Goal: Navigation & Orientation: Find specific page/section

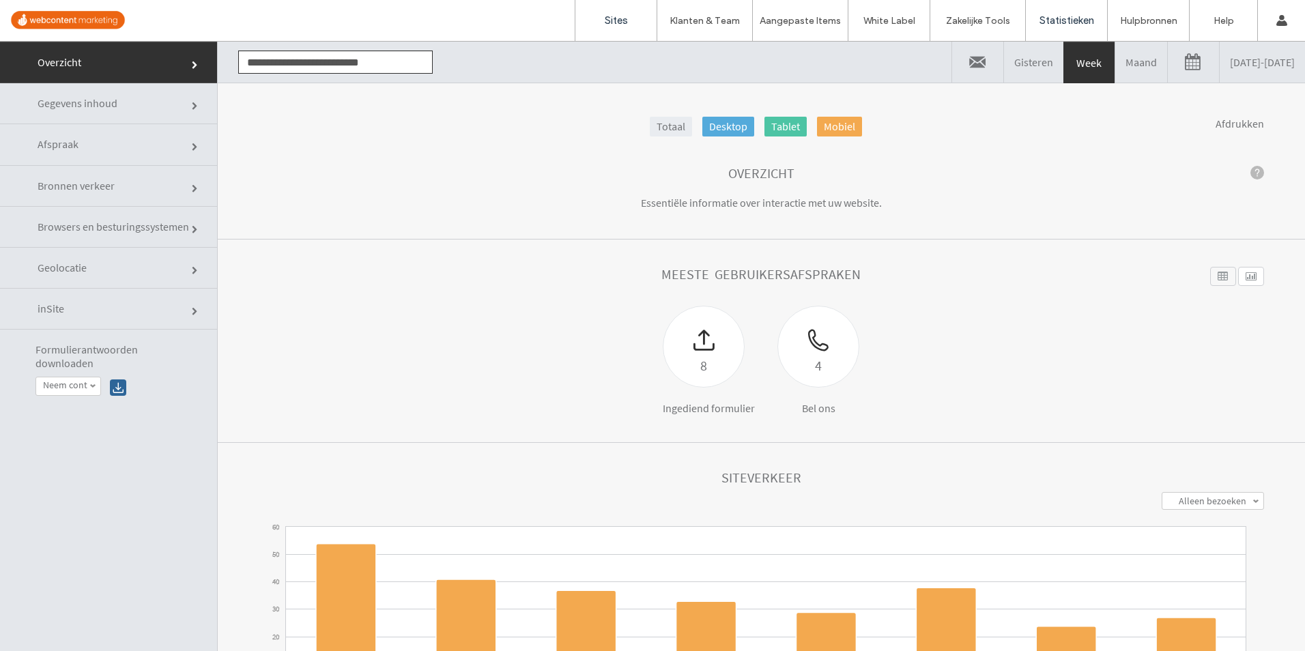
click at [633, 25] on link "Sites" at bounding box center [616, 20] width 81 height 41
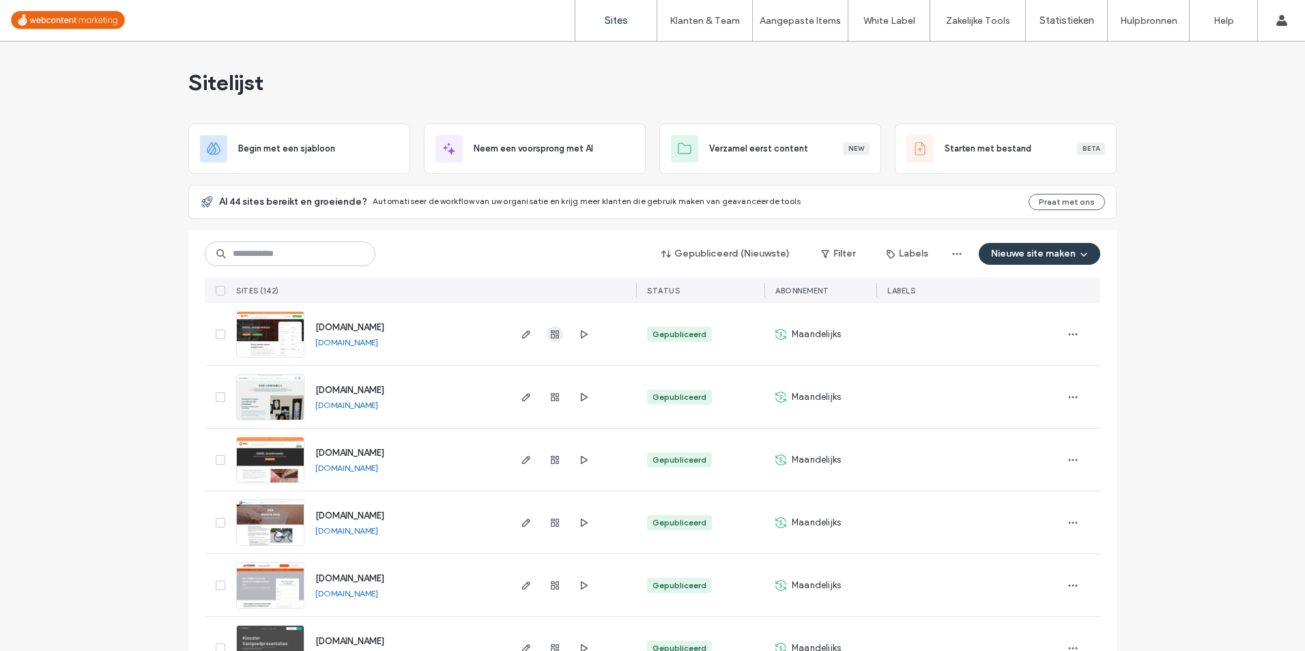
click at [552, 335] on use "button" at bounding box center [555, 334] width 8 height 8
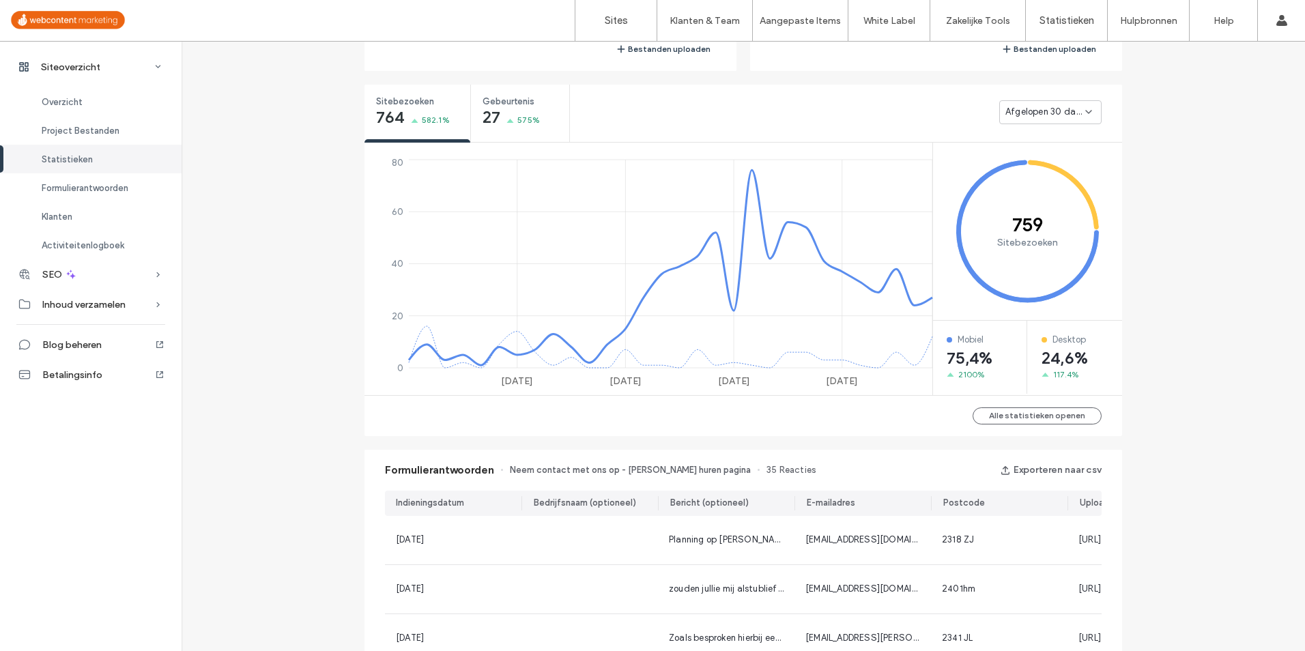
scroll to position [614, 0]
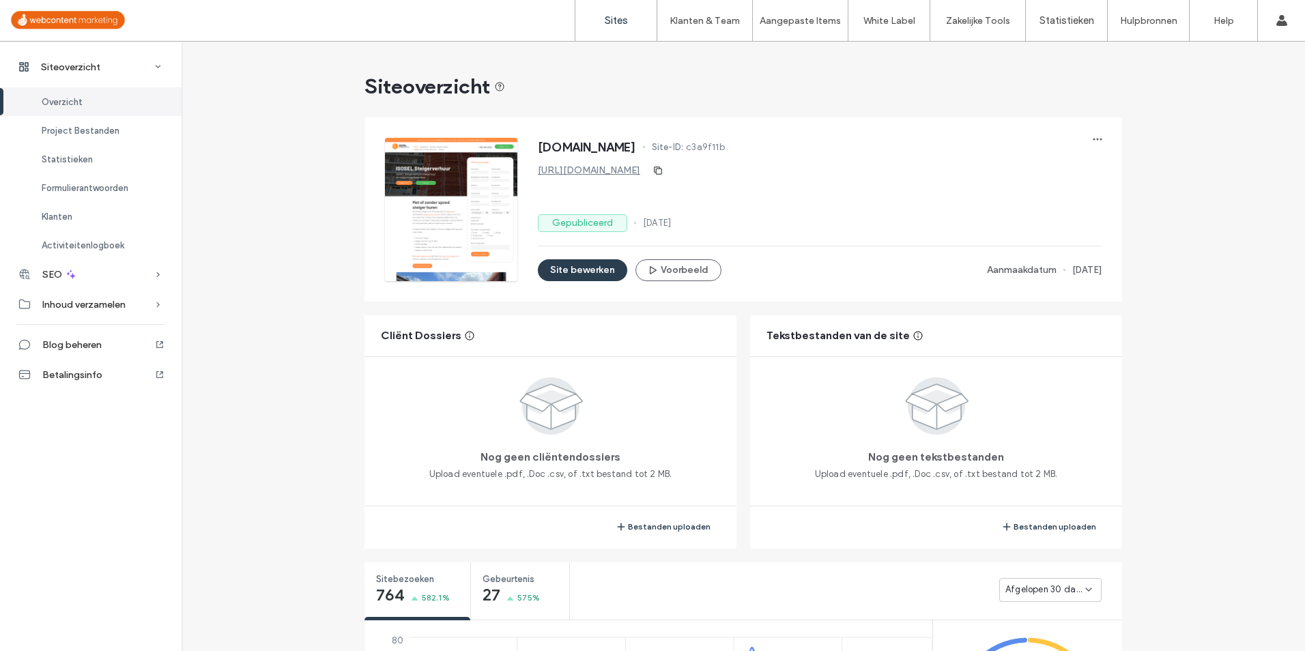
click at [610, 21] on label "Sites" at bounding box center [616, 20] width 23 height 12
